Goal: Task Accomplishment & Management: Use online tool/utility

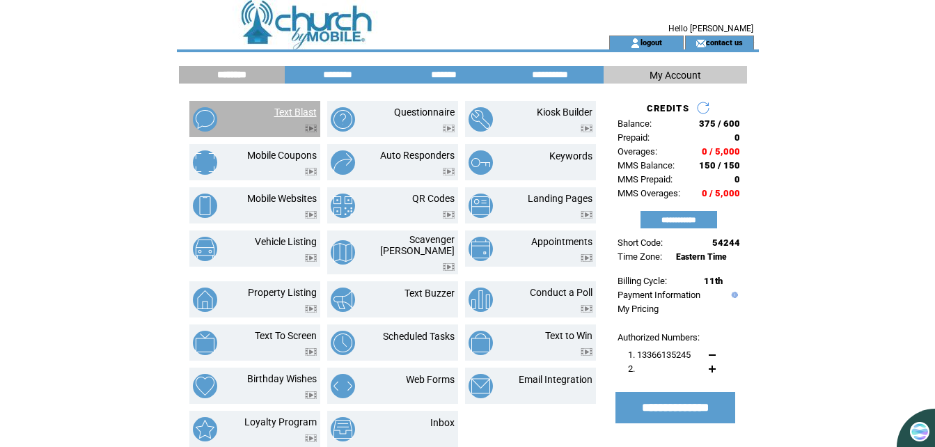
click at [285, 110] on link "Text Blast" at bounding box center [295, 111] width 42 height 11
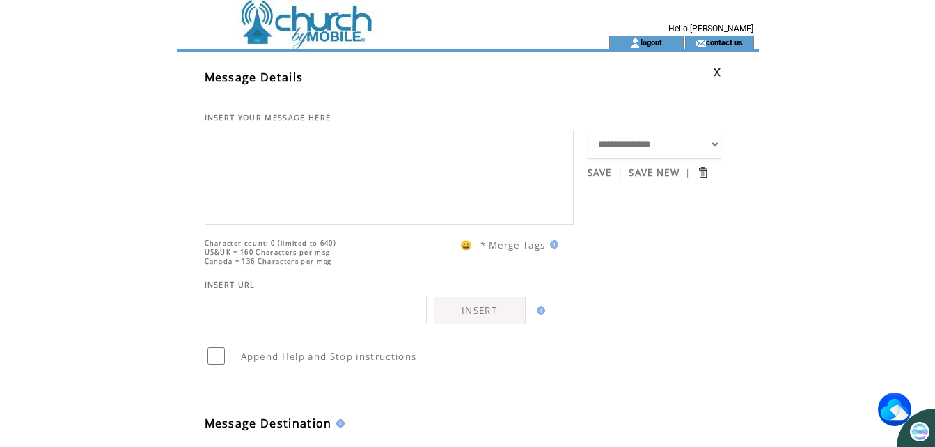
click at [223, 143] on textarea at bounding box center [388, 176] width 353 height 84
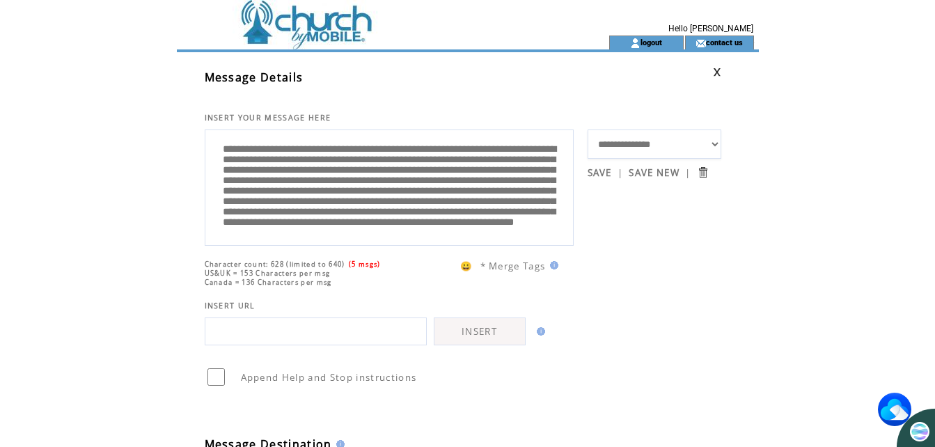
drag, startPoint x: 312, startPoint y: 237, endPoint x: 223, endPoint y: 129, distance: 140.4
click at [223, 129] on td "**********" at bounding box center [396, 183] width 383 height 123
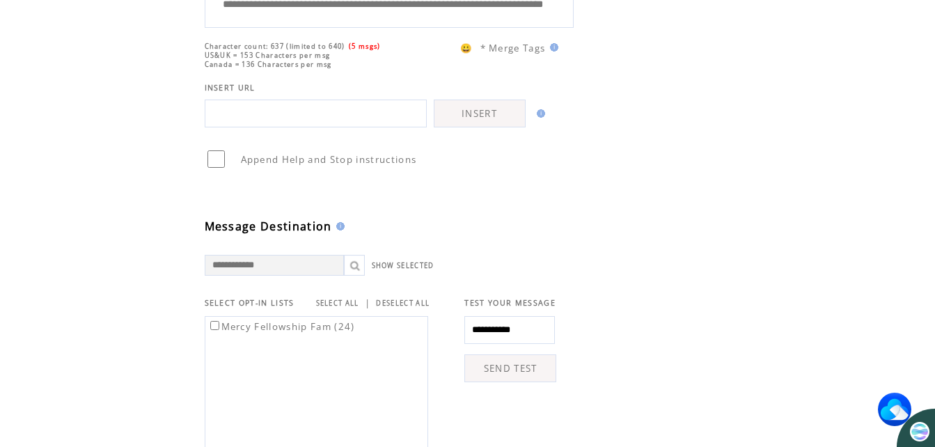
scroll to position [223, 0]
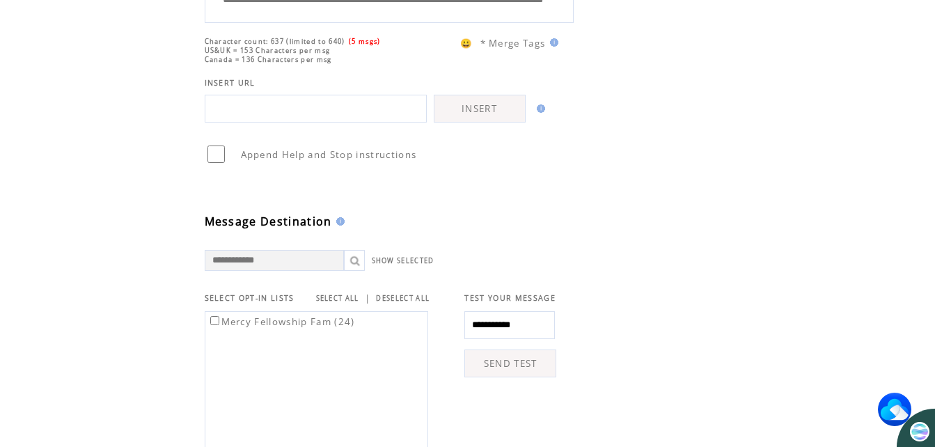
type textarea "**********"
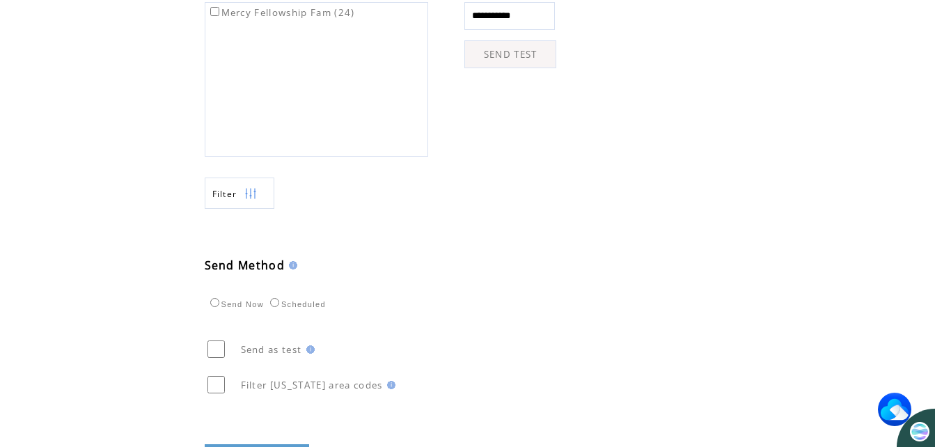
scroll to position [557, 0]
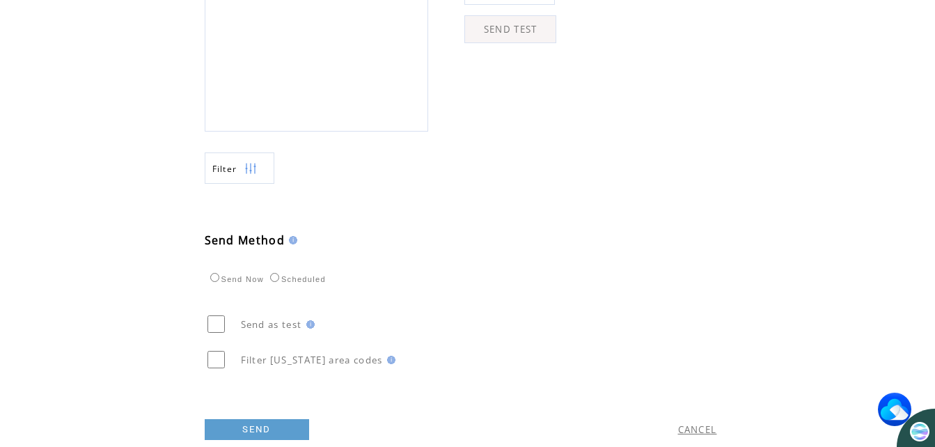
click at [217, 427] on link "SEND" at bounding box center [257, 429] width 104 height 21
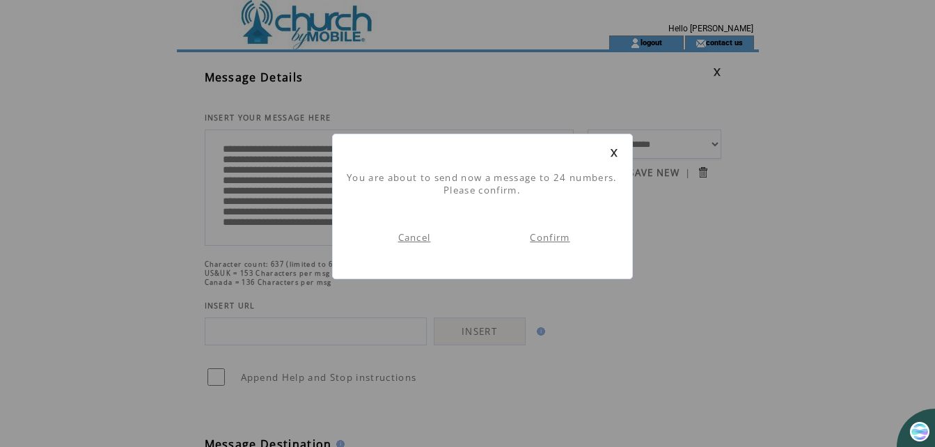
scroll to position [1, 0]
click at [553, 232] on link "Confirm" at bounding box center [550, 237] width 40 height 13
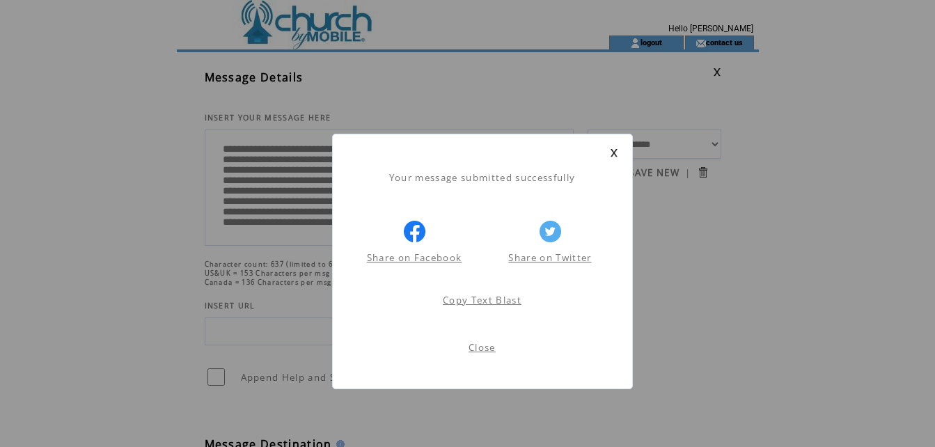
scroll to position [1, 0]
click at [478, 349] on link "Close" at bounding box center [481, 347] width 27 height 13
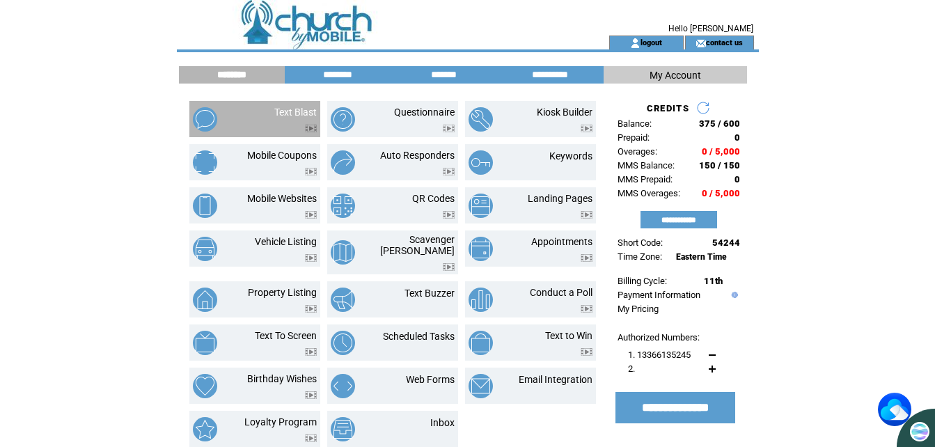
click at [270, 113] on td "Text Blast" at bounding box center [278, 119] width 75 height 26
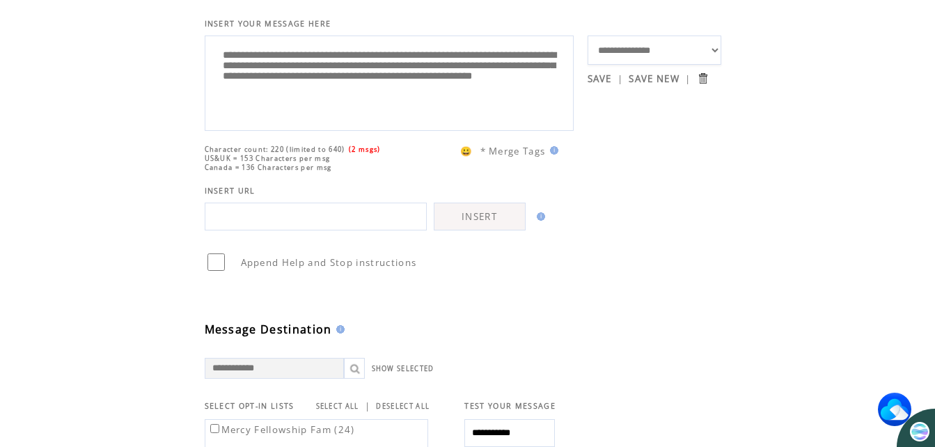
scroll to position [70, 0]
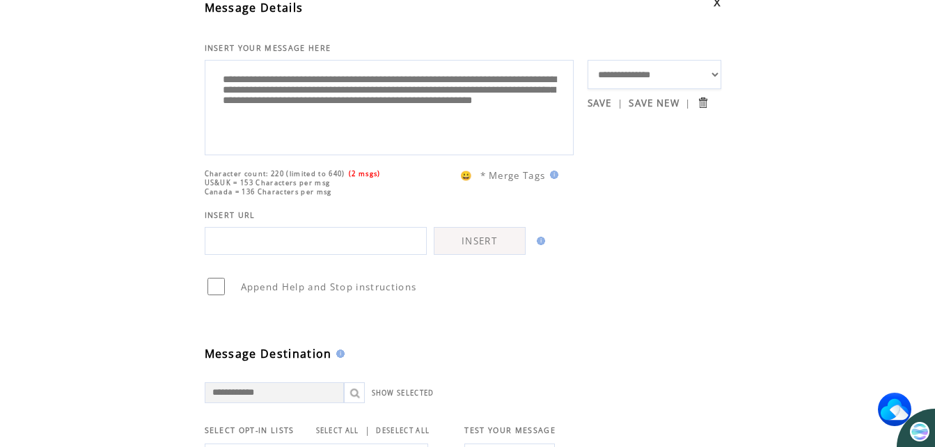
drag, startPoint x: 472, startPoint y: 123, endPoint x: 210, endPoint y: 77, distance: 265.6
click at [210, 77] on div "**********" at bounding box center [389, 107] width 369 height 95
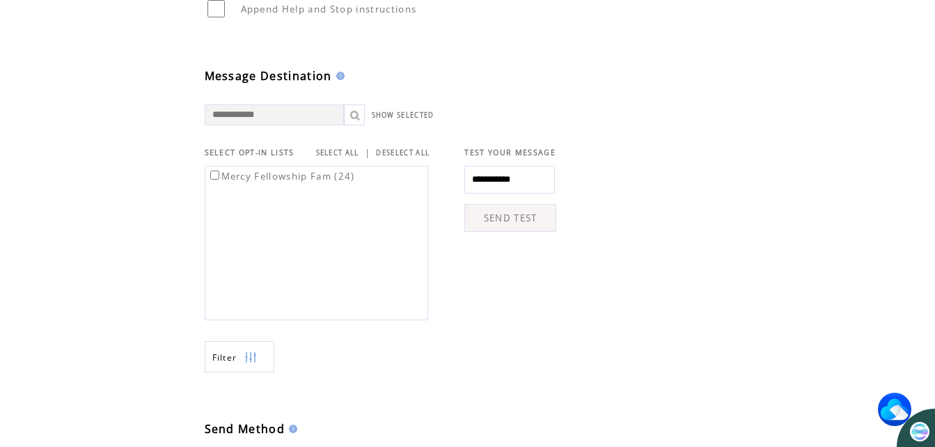
scroll to position [348, 0]
type textarea "**********"
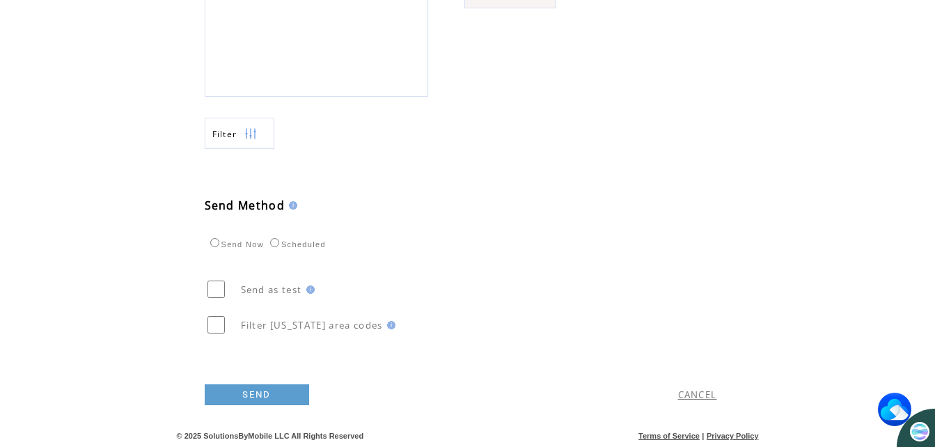
scroll to position [591, 0]
click at [251, 396] on link "SEND" at bounding box center [257, 394] width 104 height 21
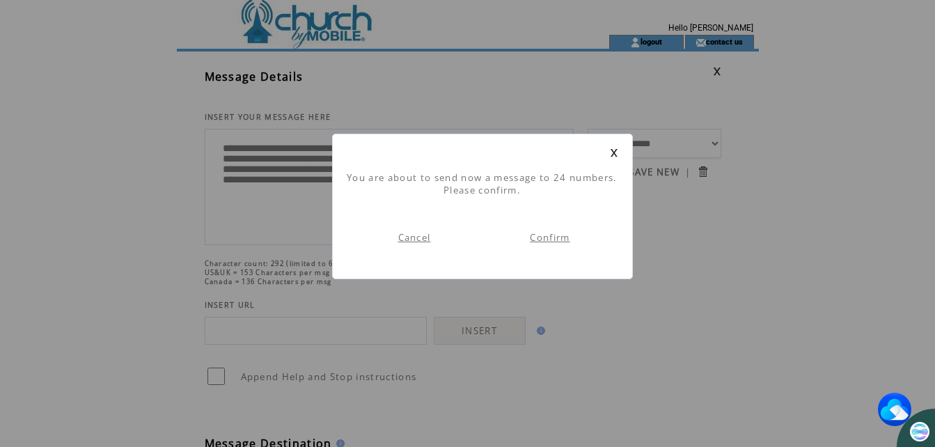
scroll to position [1, 0]
click at [541, 236] on link "Confirm" at bounding box center [550, 237] width 40 height 13
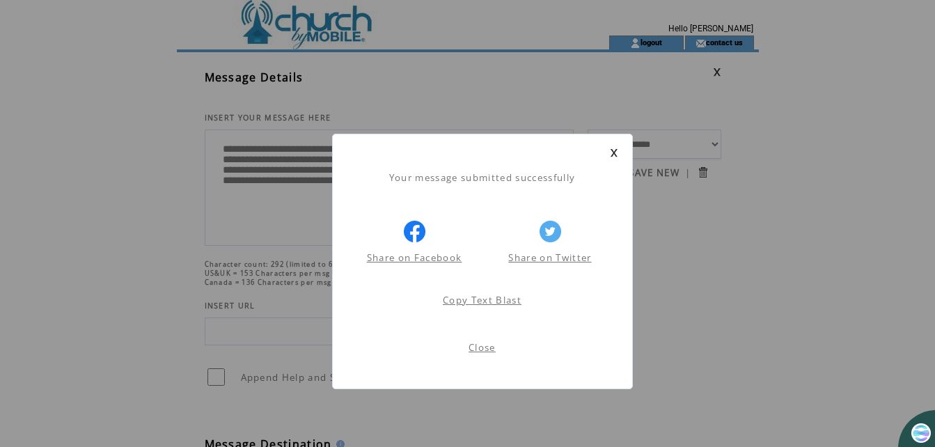
scroll to position [1, 0]
click at [482, 349] on link "Close" at bounding box center [481, 347] width 27 height 13
